Goal: Task Accomplishment & Management: Complete application form

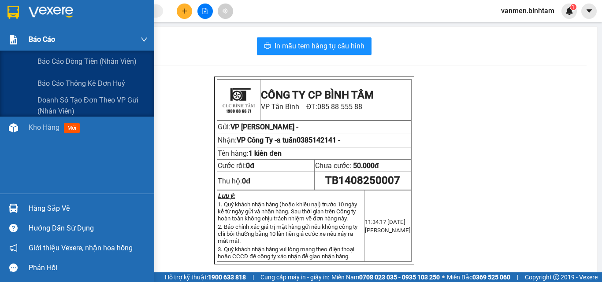
scroll to position [231, 0]
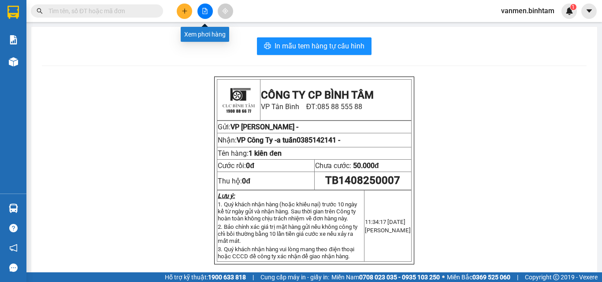
click at [203, 10] on icon "file-add" at bounding box center [205, 11] width 6 height 6
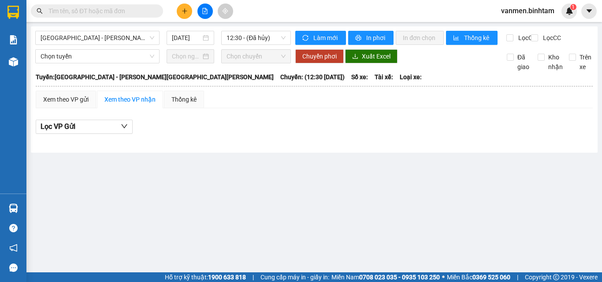
click at [186, 8] on icon "plus" at bounding box center [184, 11] width 6 height 6
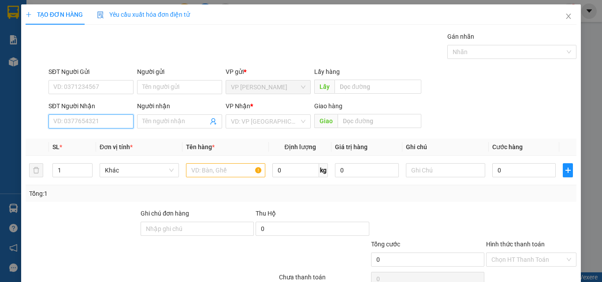
click at [81, 123] on input "SĐT Người Nhận" at bounding box center [90, 122] width 85 height 14
type input "0338839210"
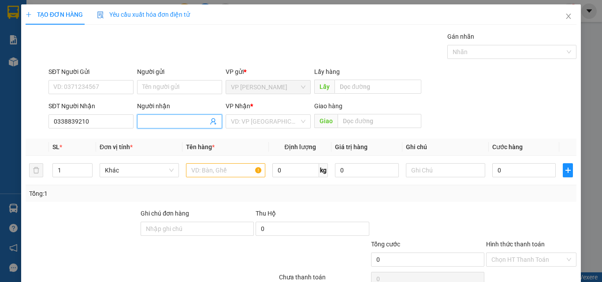
click at [159, 120] on input "Người nhận" at bounding box center [175, 122] width 66 height 10
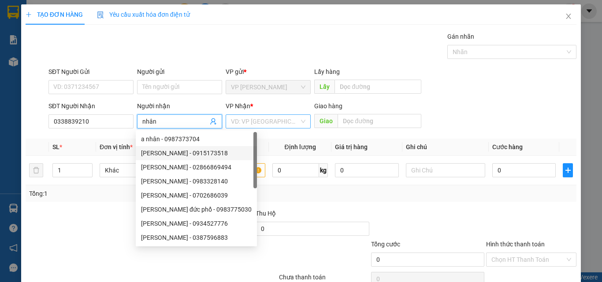
type input "nhân"
click at [267, 123] on input "search" at bounding box center [265, 121] width 68 height 13
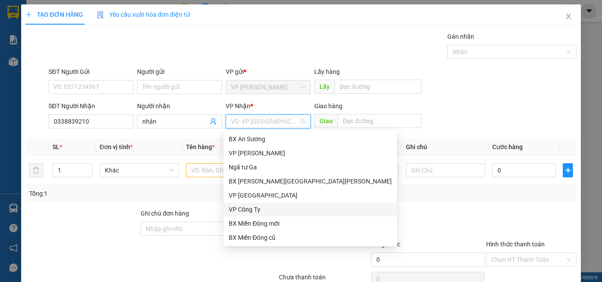
click at [252, 209] on div "VP Công Ty" at bounding box center [310, 210] width 163 height 10
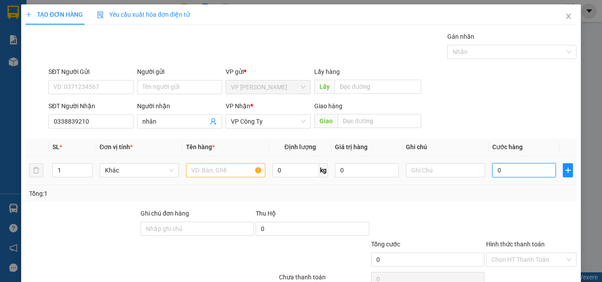
click at [499, 167] on input "0" at bounding box center [523, 170] width 63 height 14
type input "5"
type input "50"
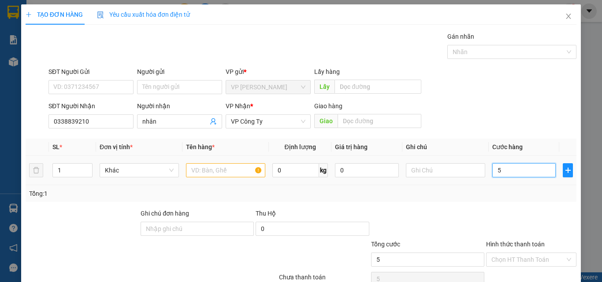
type input "50"
type input "500"
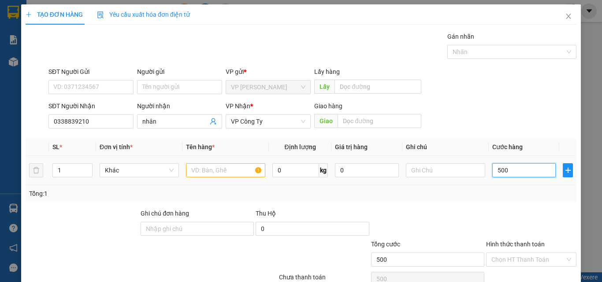
type input "5.000"
type input "50.000"
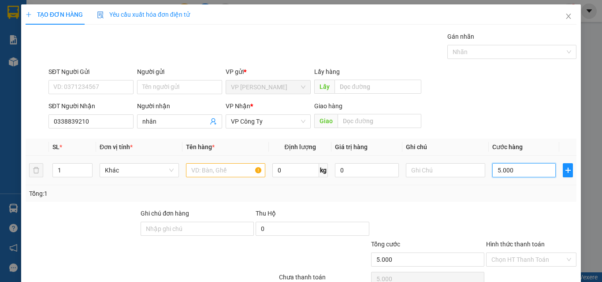
type input "50.000"
click at [216, 168] on input "text" at bounding box center [225, 170] width 79 height 14
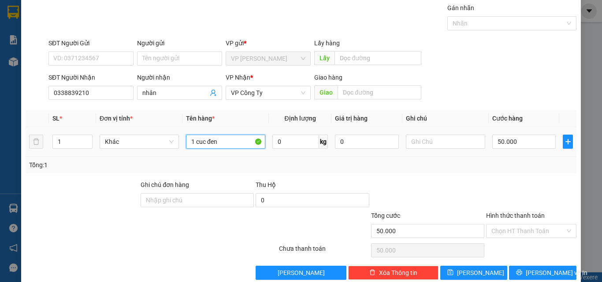
scroll to position [44, 0]
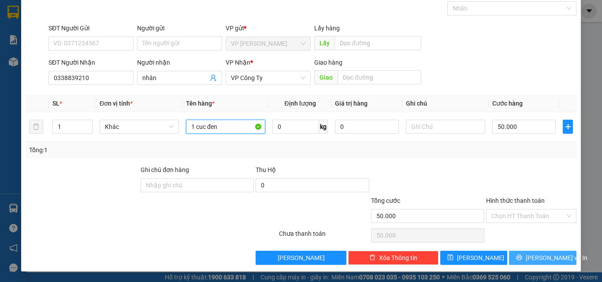
type input "1 cuc đen"
click at [536, 258] on span "[PERSON_NAME] và In" at bounding box center [556, 258] width 62 height 10
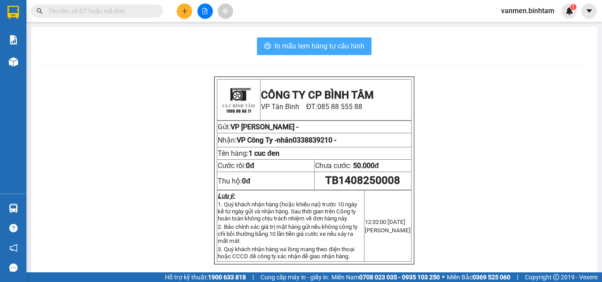
click at [300, 48] on span "In mẫu tem hàng tự cấu hình" at bounding box center [319, 46] width 90 height 11
